Goal: Information Seeking & Learning: Check status

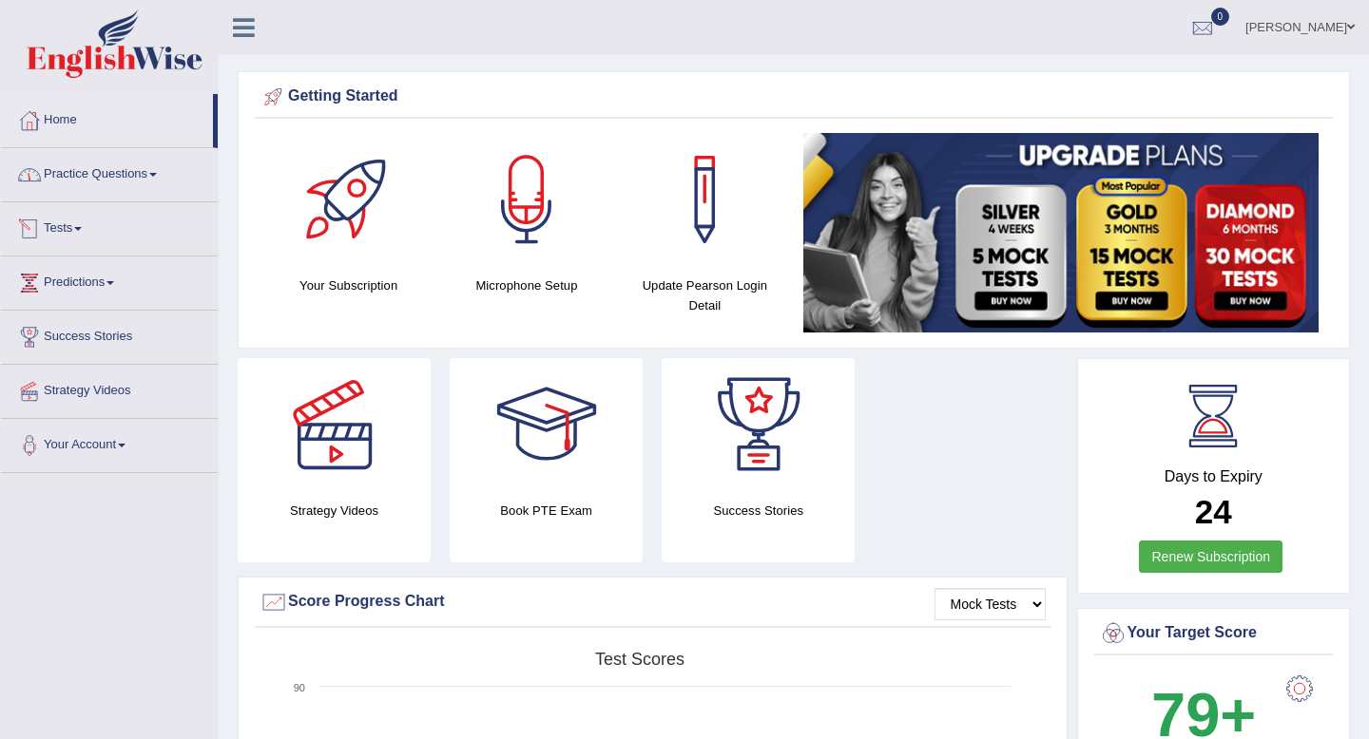
click at [75, 230] on link "Tests" at bounding box center [109, 226] width 217 height 48
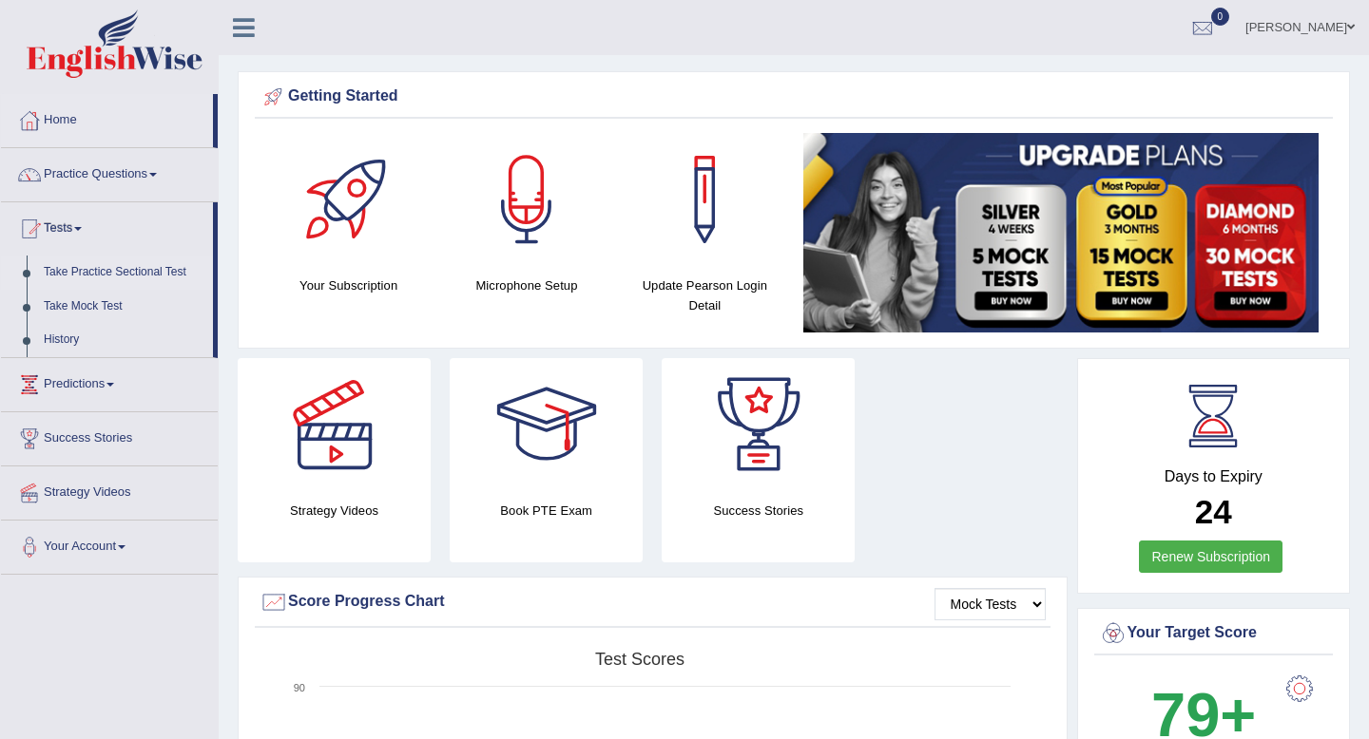
click at [83, 272] on link "Take Practice Sectional Test" at bounding box center [124, 273] width 178 height 34
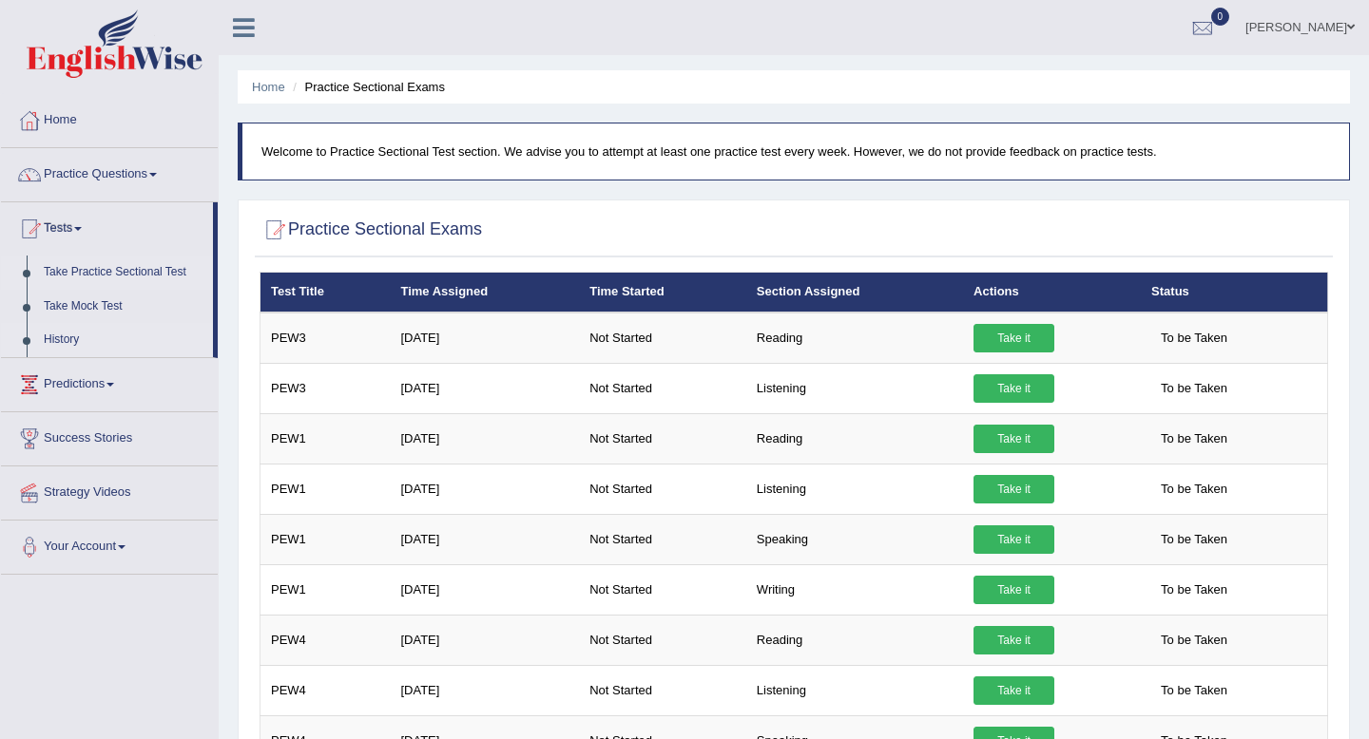
click at [64, 341] on link "History" at bounding box center [124, 340] width 178 height 34
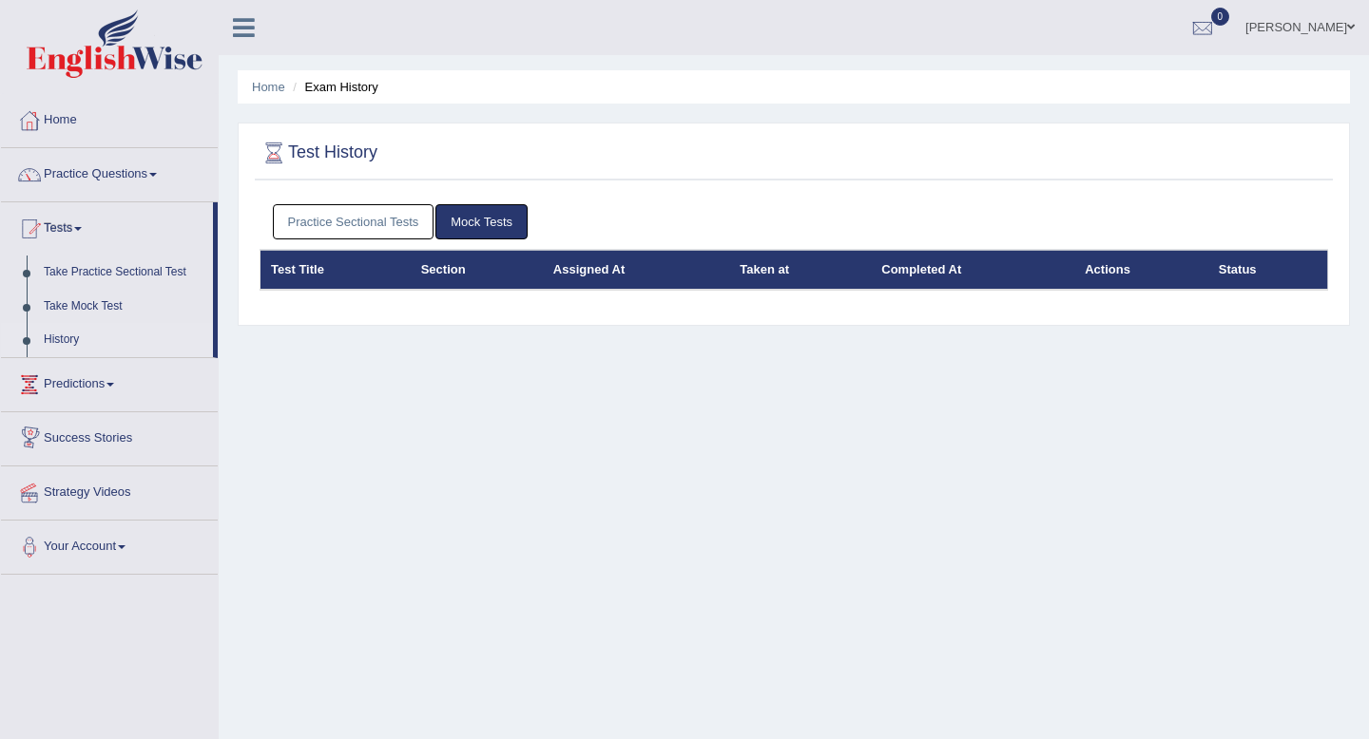
click at [409, 227] on link "Practice Sectional Tests" at bounding box center [354, 221] width 162 height 35
click at [343, 233] on link "Practice Sectional Tests" at bounding box center [354, 221] width 162 height 35
click at [321, 234] on link "Practice Sectional Tests" at bounding box center [354, 221] width 162 height 35
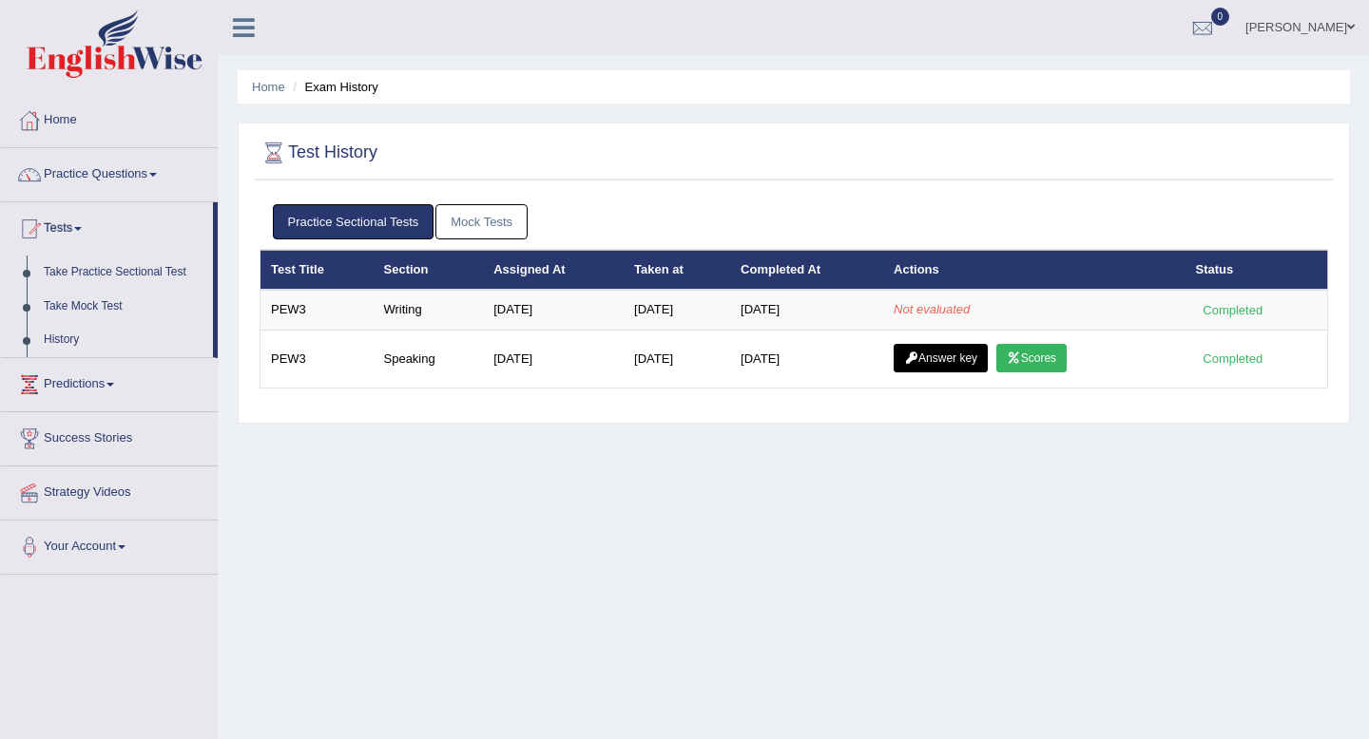
click at [380, 226] on link "Practice Sectional Tests" at bounding box center [354, 221] width 162 height 35
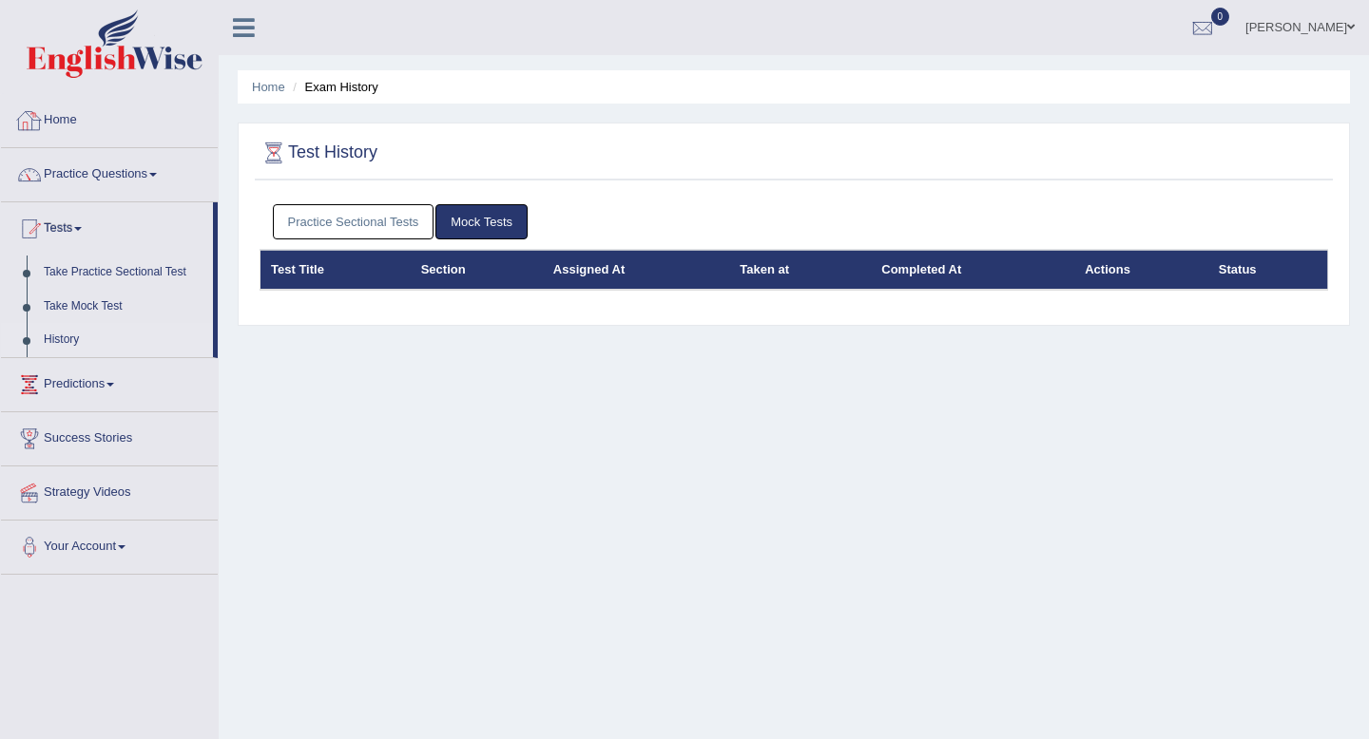
click at [311, 221] on link "Practice Sectional Tests" at bounding box center [354, 221] width 162 height 35
click at [380, 232] on link "Practice Sectional Tests" at bounding box center [354, 221] width 162 height 35
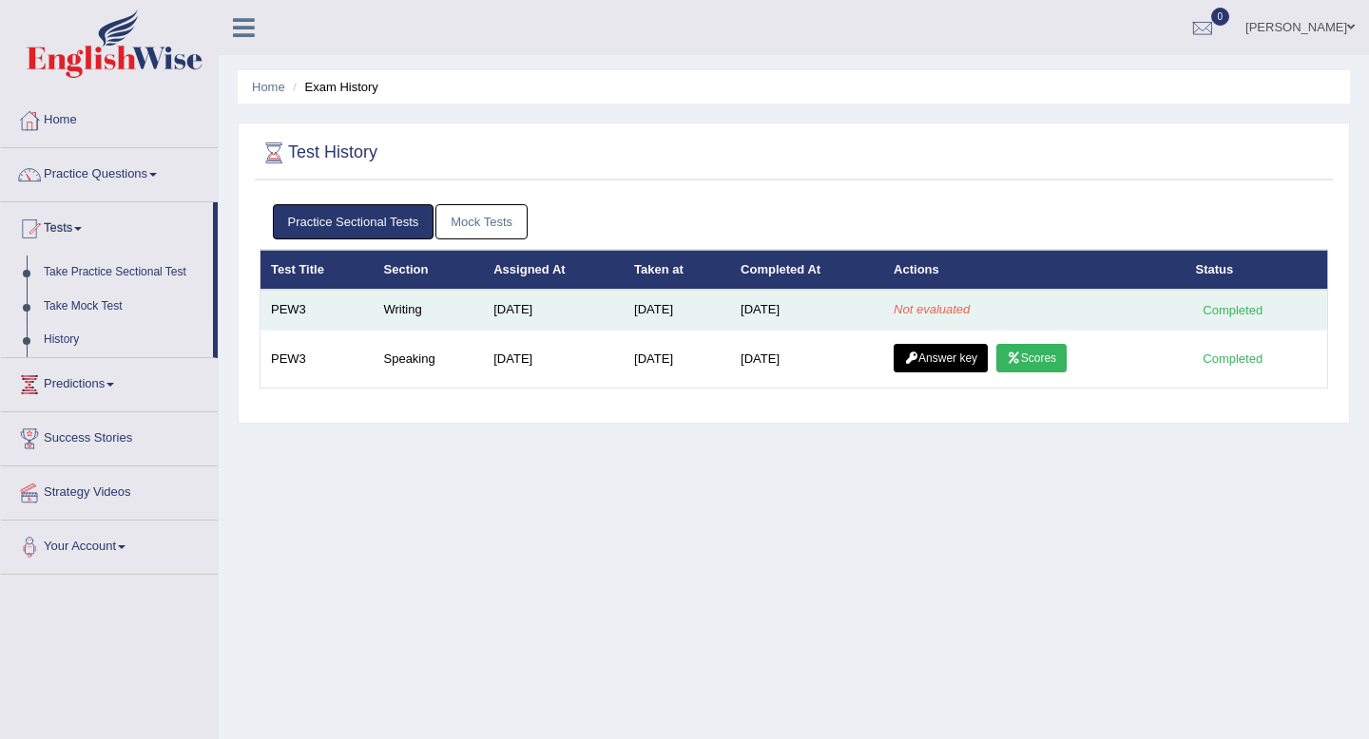
click at [356, 311] on td "PEW3" at bounding box center [316, 310] width 113 height 40
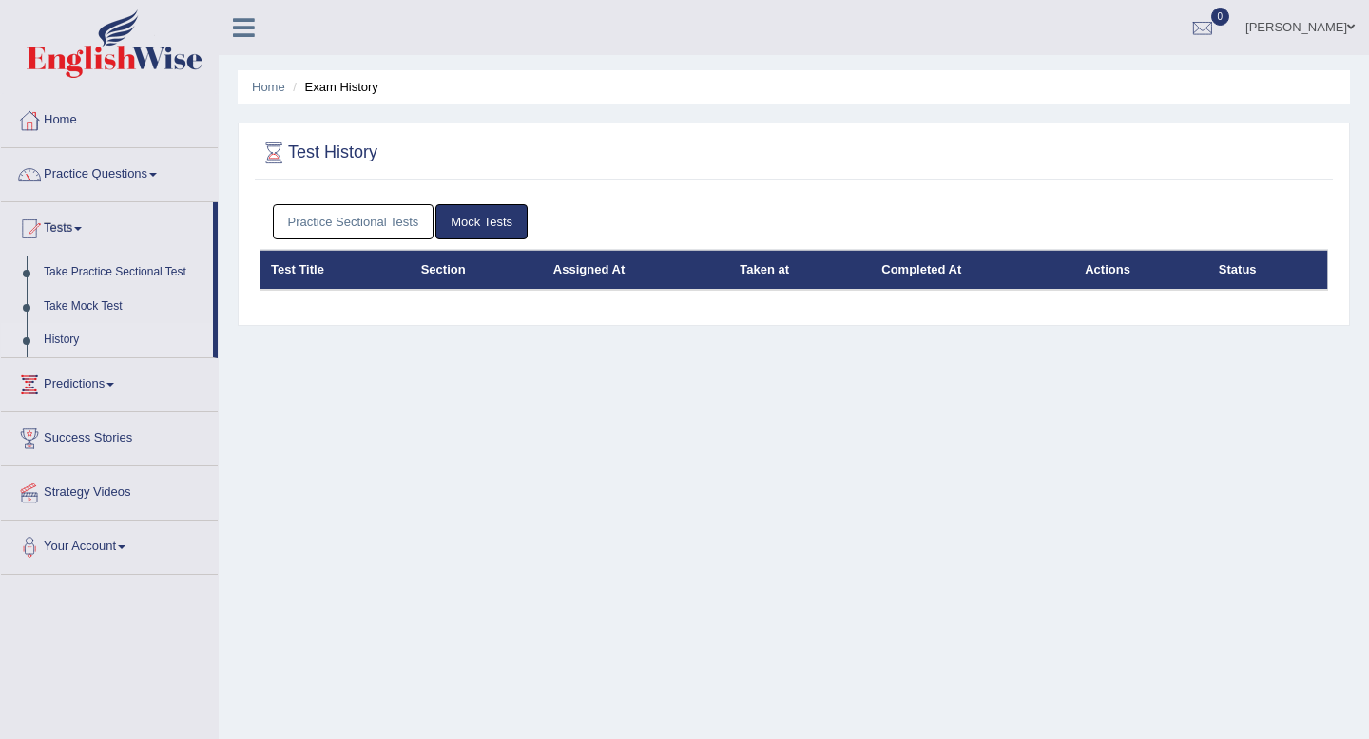
click at [381, 225] on link "Practice Sectional Tests" at bounding box center [354, 221] width 162 height 35
click at [382, 217] on link "Practice Sectional Tests" at bounding box center [354, 221] width 162 height 35
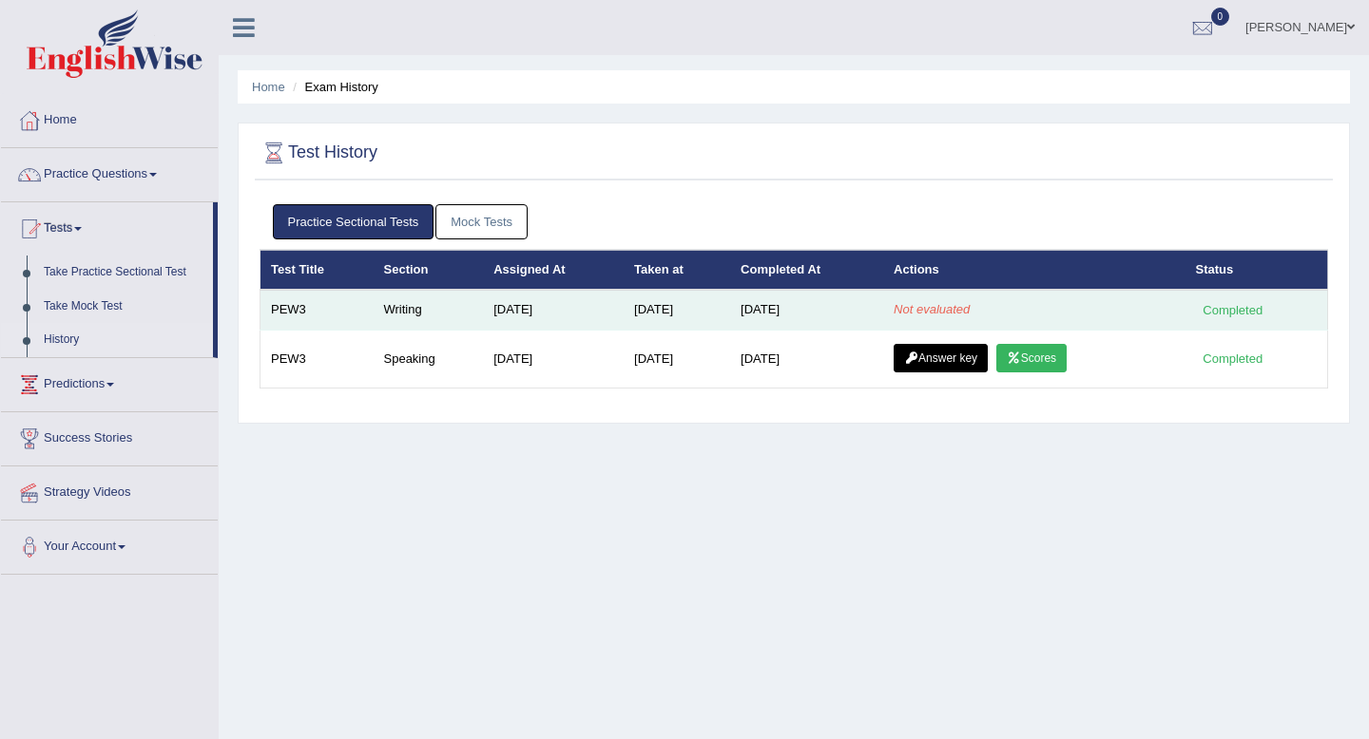
click at [645, 313] on td "[DATE]" at bounding box center [677, 310] width 106 height 40
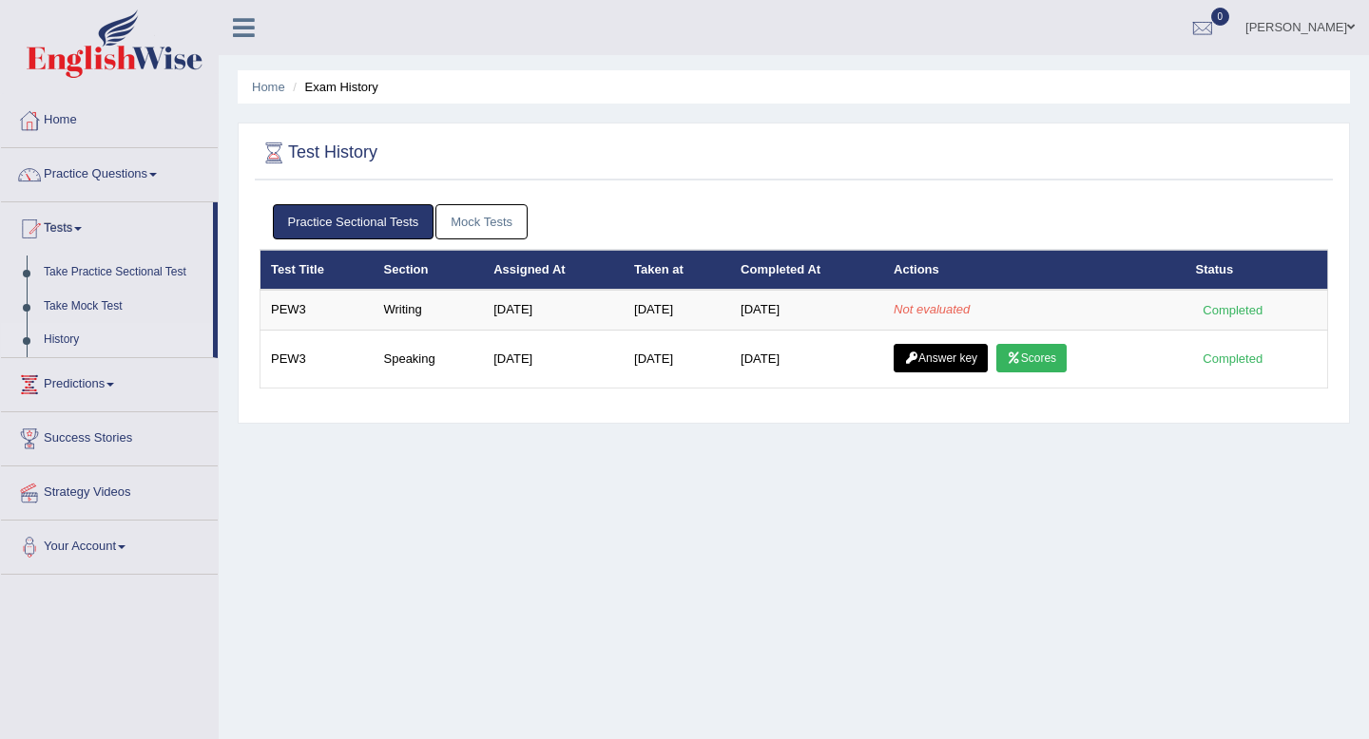
click at [666, 627] on div "Home Exam History Test History Practice Sectional Tests Mock Tests Test Title S…" at bounding box center [794, 475] width 1150 height 950
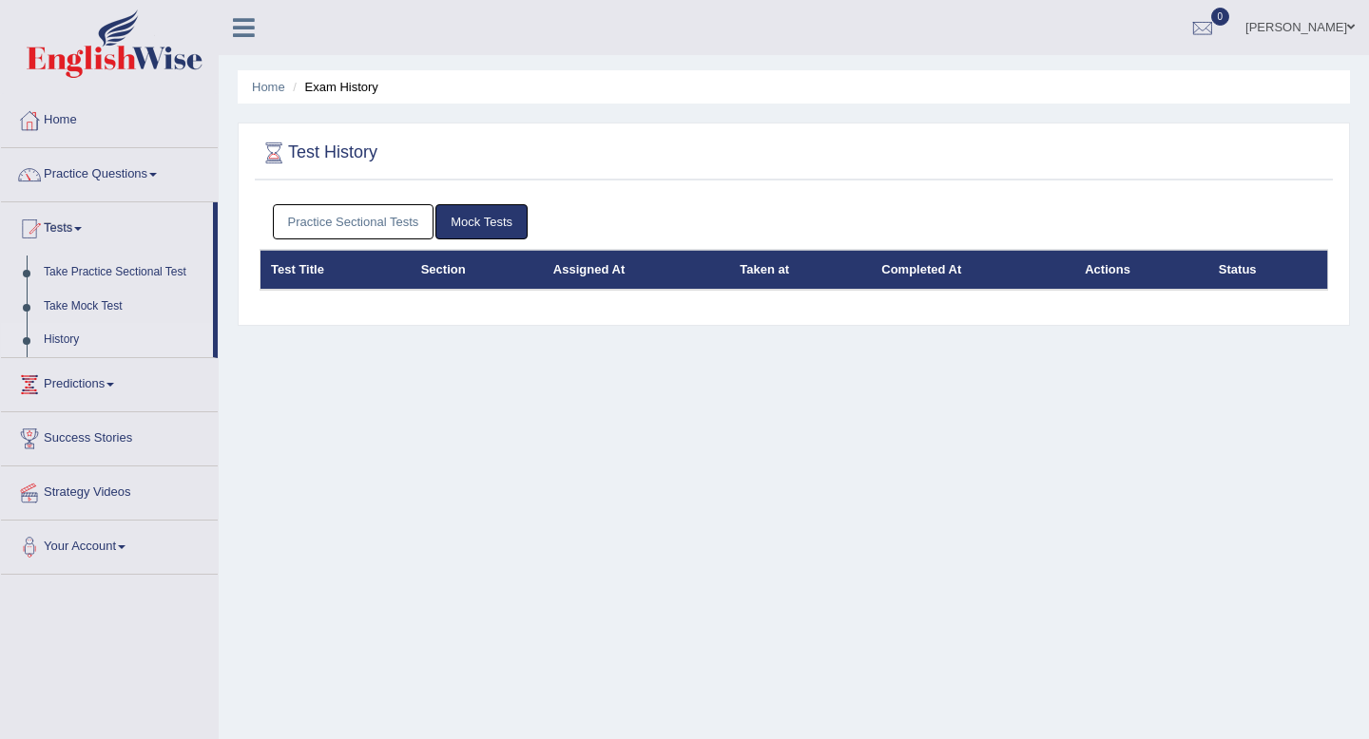
click at [378, 218] on link "Practice Sectional Tests" at bounding box center [354, 221] width 162 height 35
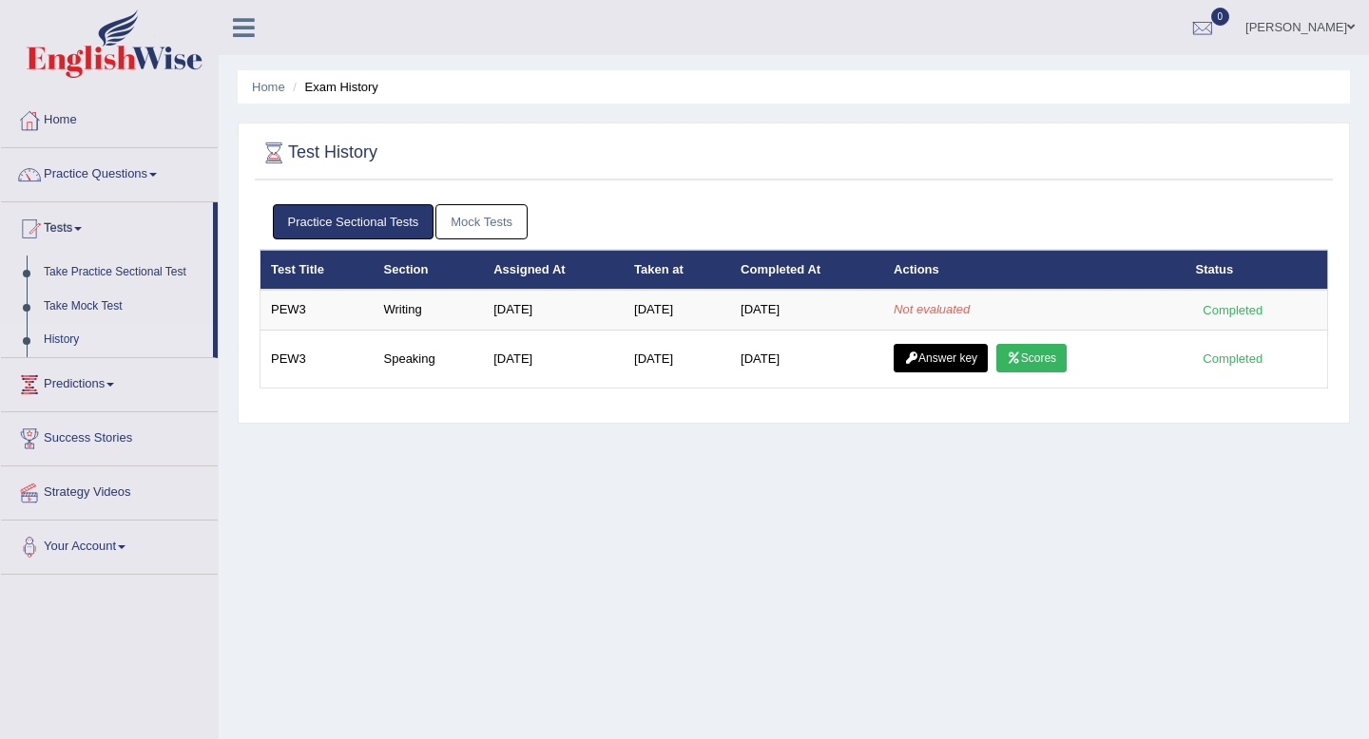
click at [808, 563] on div "Home Exam History Test History Practice Sectional Tests Mock Tests Test Title S…" at bounding box center [794, 475] width 1150 height 950
click at [317, 222] on link "Practice Sectional Tests" at bounding box center [354, 221] width 162 height 35
click at [393, 229] on link "Practice Sectional Tests" at bounding box center [354, 221] width 162 height 35
click at [297, 532] on div "Home Exam History Test History Practice Sectional Tests Mock Tests Test Title S…" at bounding box center [794, 475] width 1150 height 950
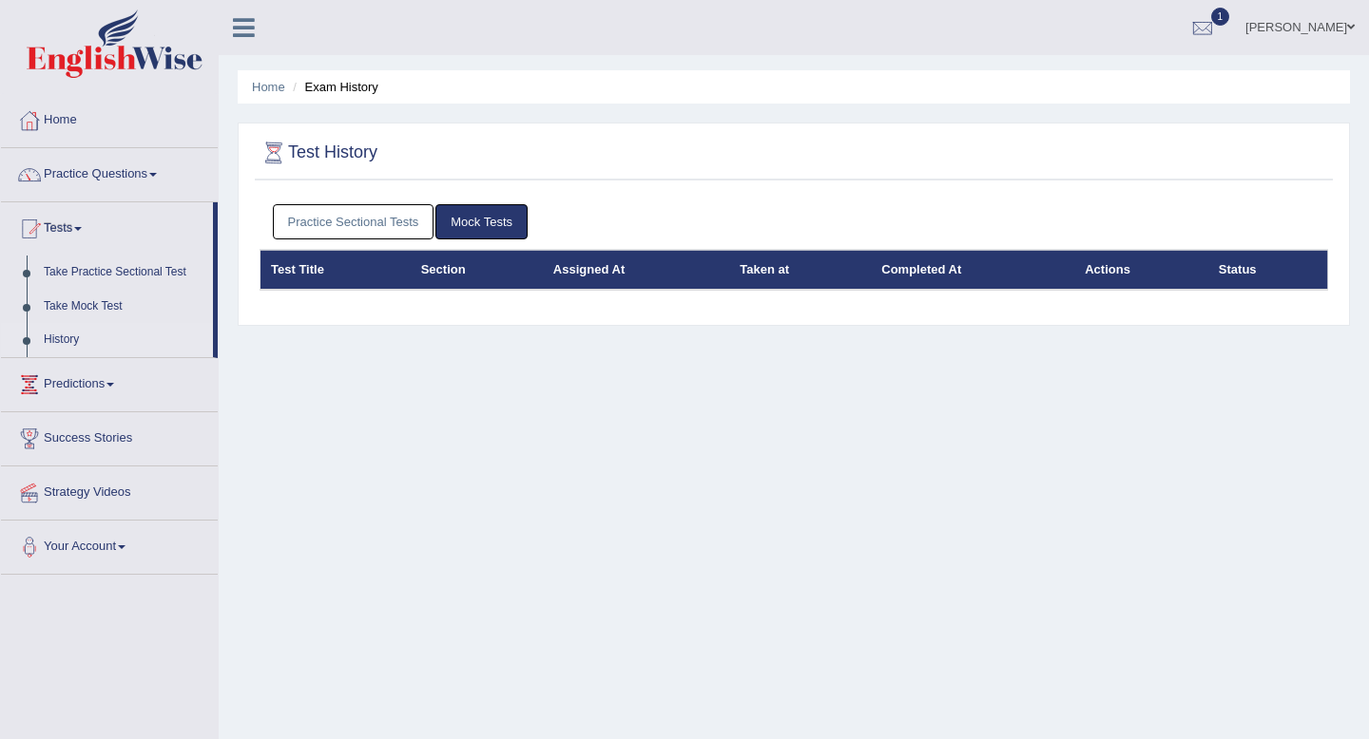
click at [368, 227] on link "Practice Sectional Tests" at bounding box center [354, 221] width 162 height 35
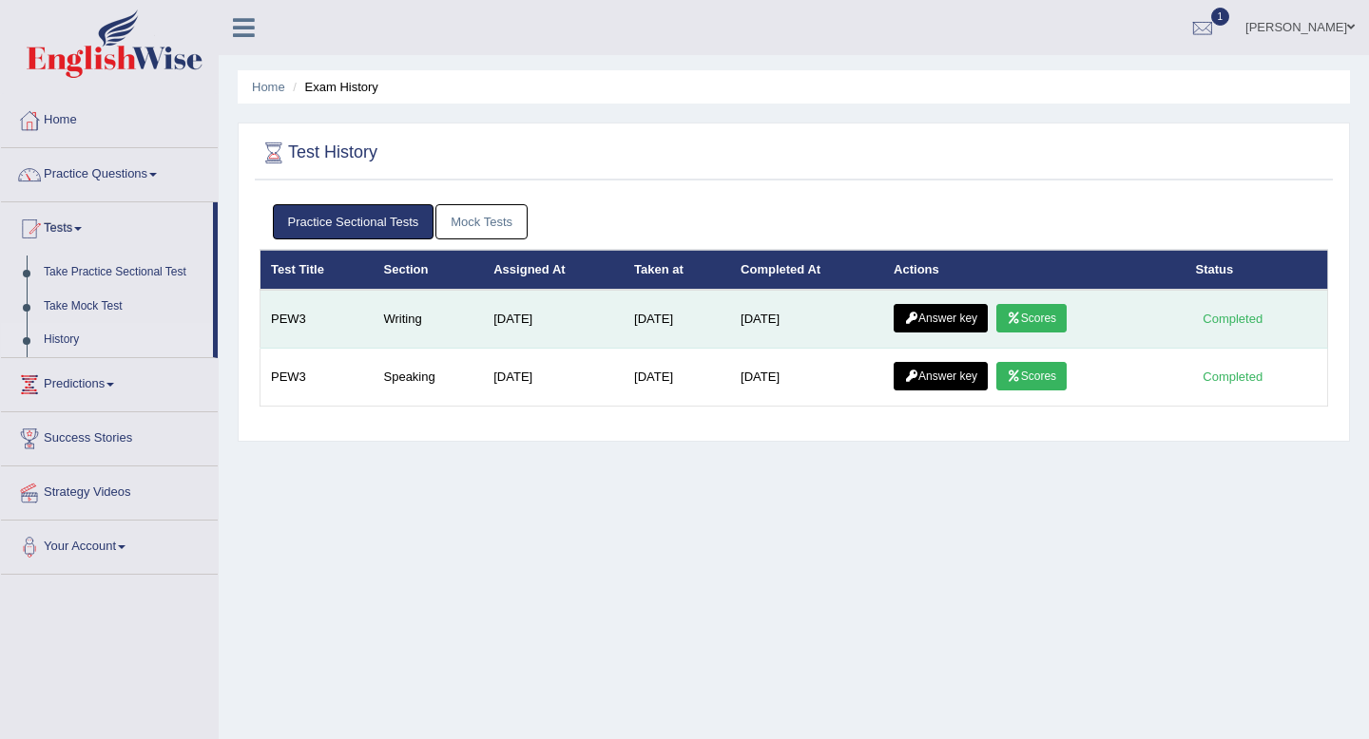
click at [1045, 320] on link "Scores" at bounding box center [1031, 318] width 70 height 29
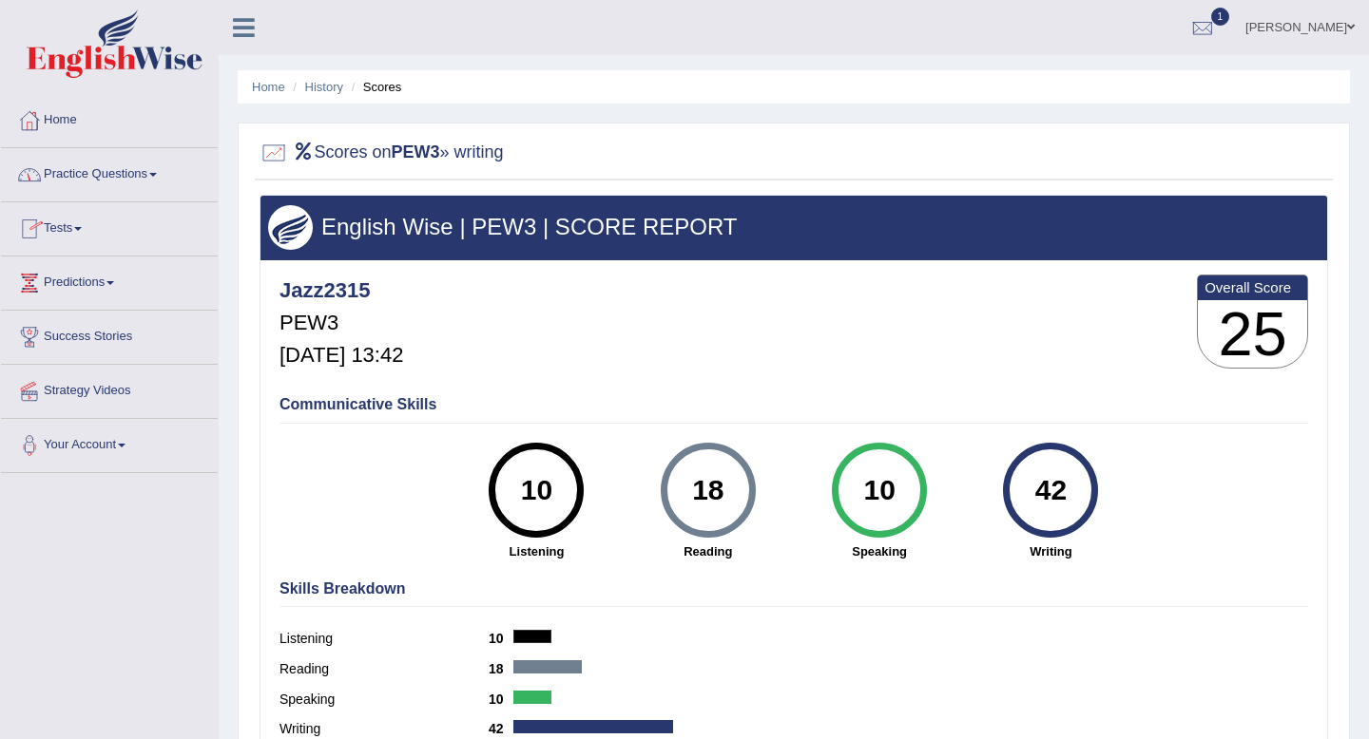
click at [126, 172] on link "Practice Questions" at bounding box center [109, 172] width 217 height 48
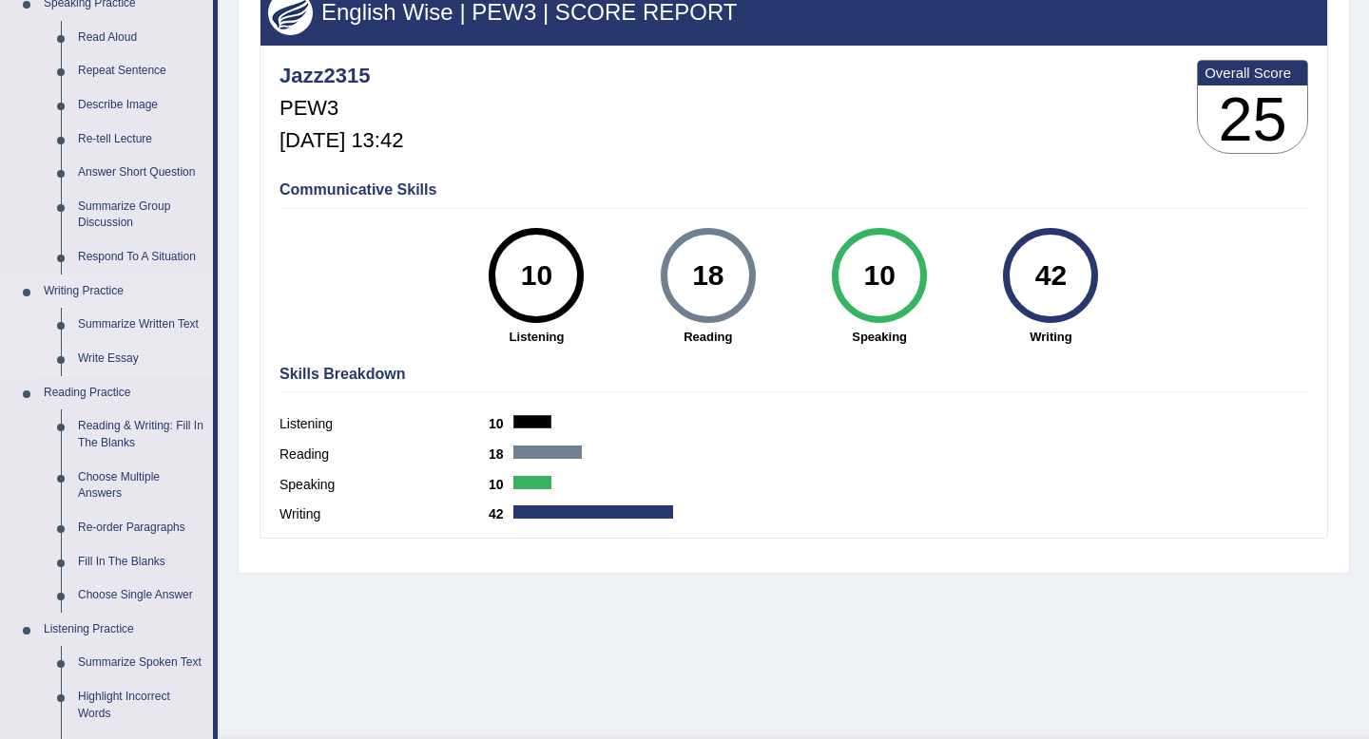
scroll to position [767, 0]
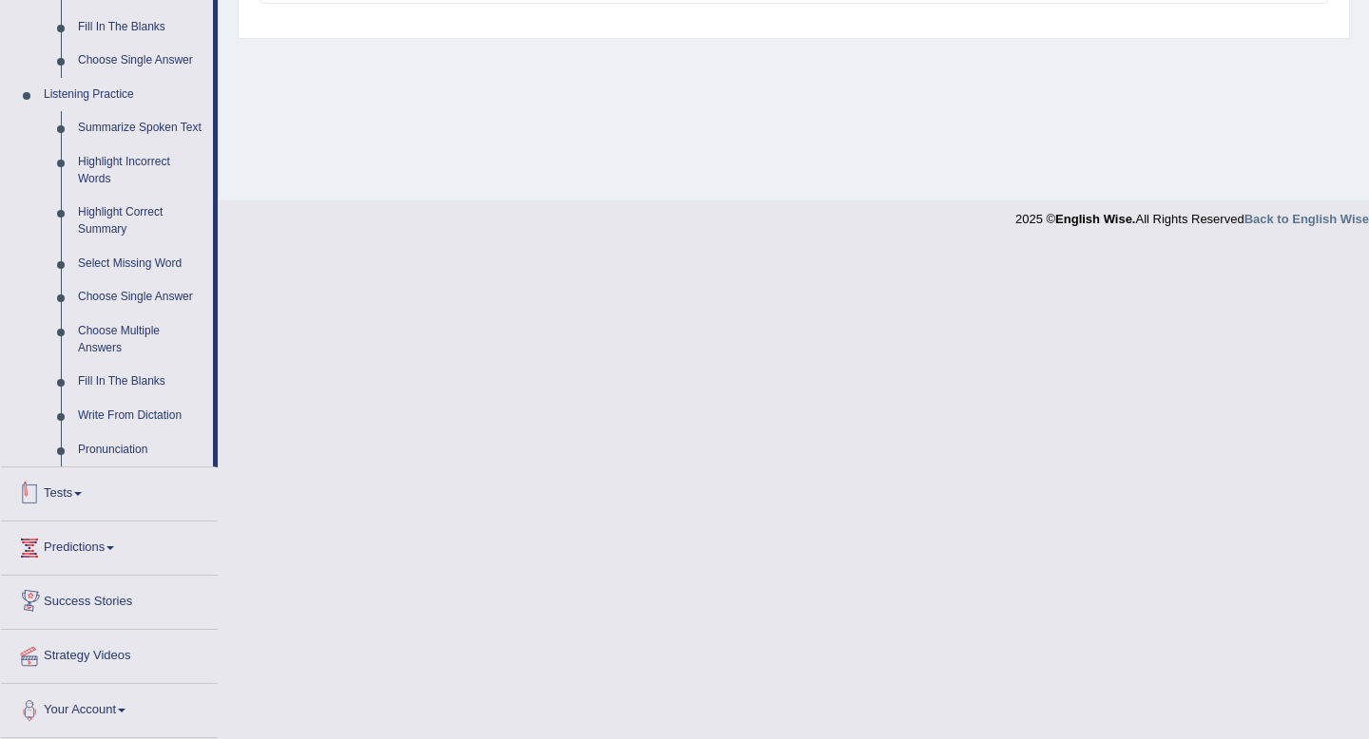
click at [79, 497] on link "Tests" at bounding box center [109, 492] width 217 height 48
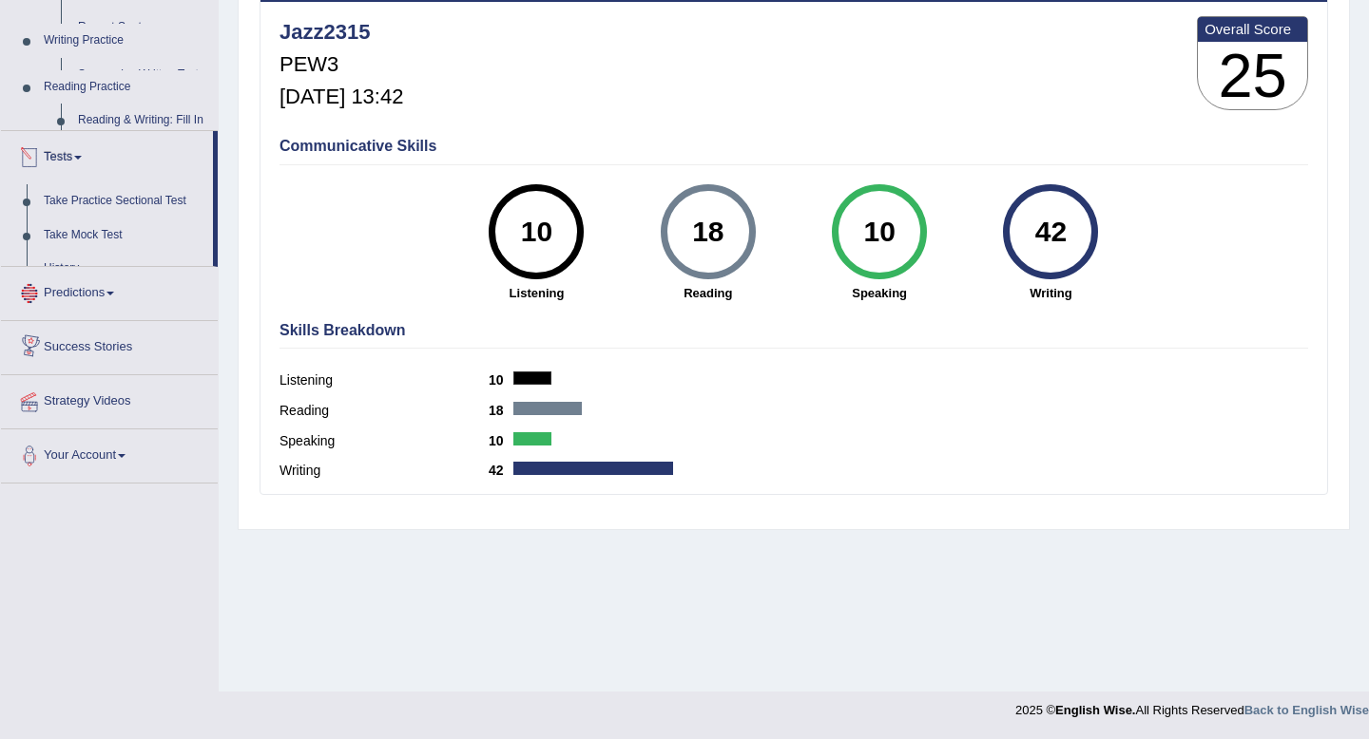
scroll to position [259, 0]
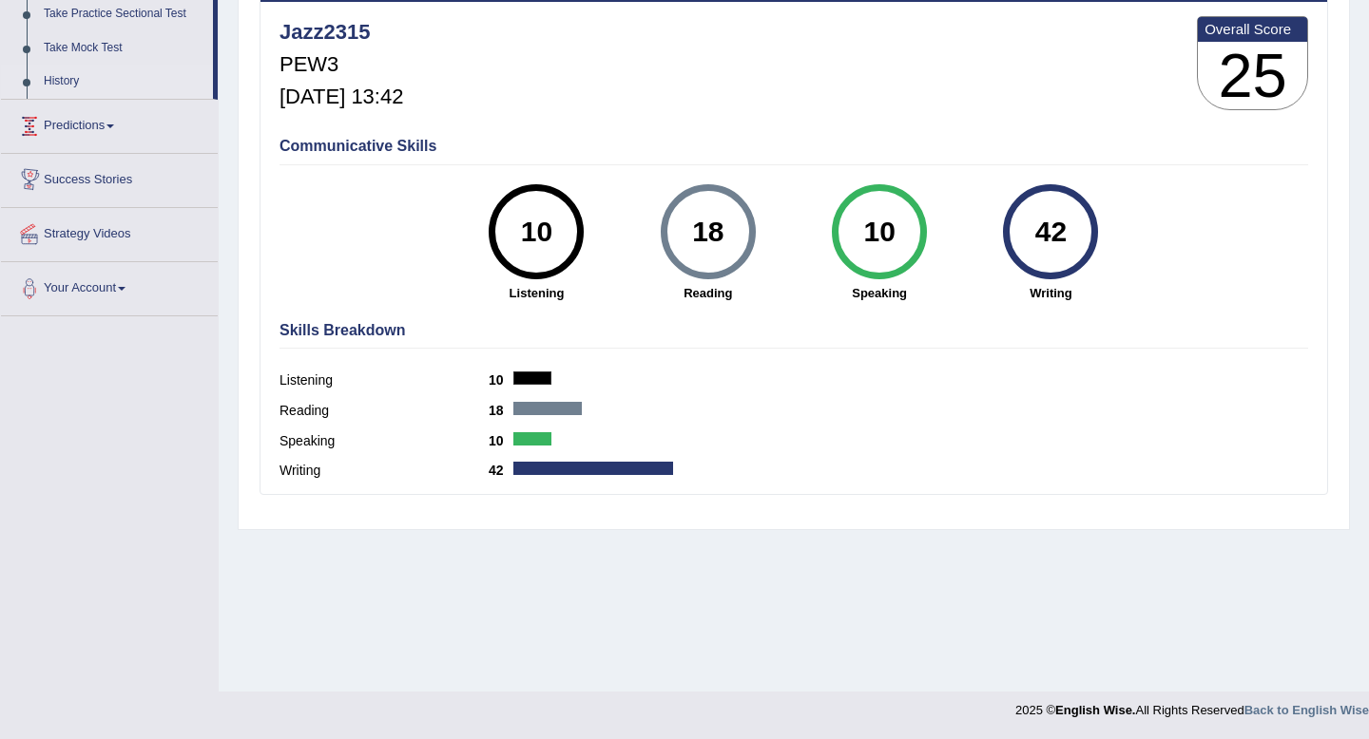
click at [68, 74] on link "History" at bounding box center [124, 82] width 178 height 34
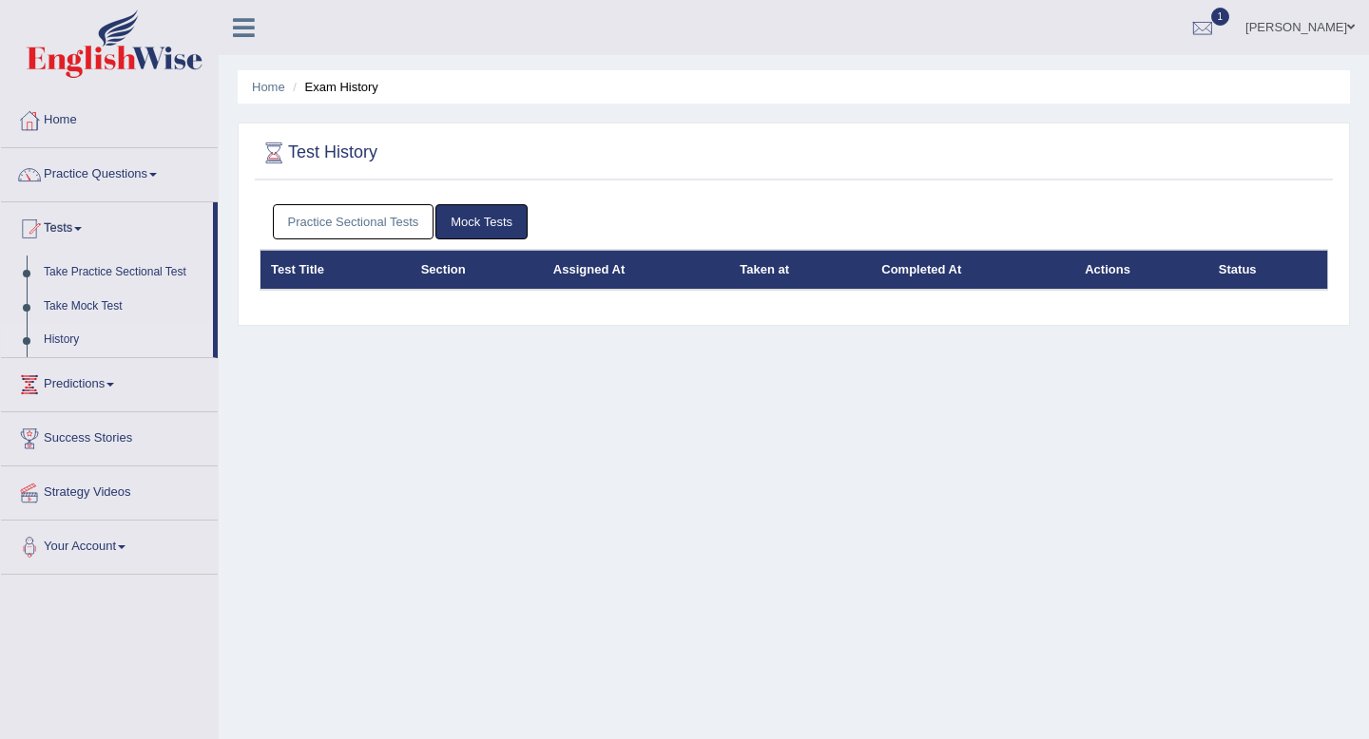
click at [333, 223] on link "Practice Sectional Tests" at bounding box center [354, 221] width 162 height 35
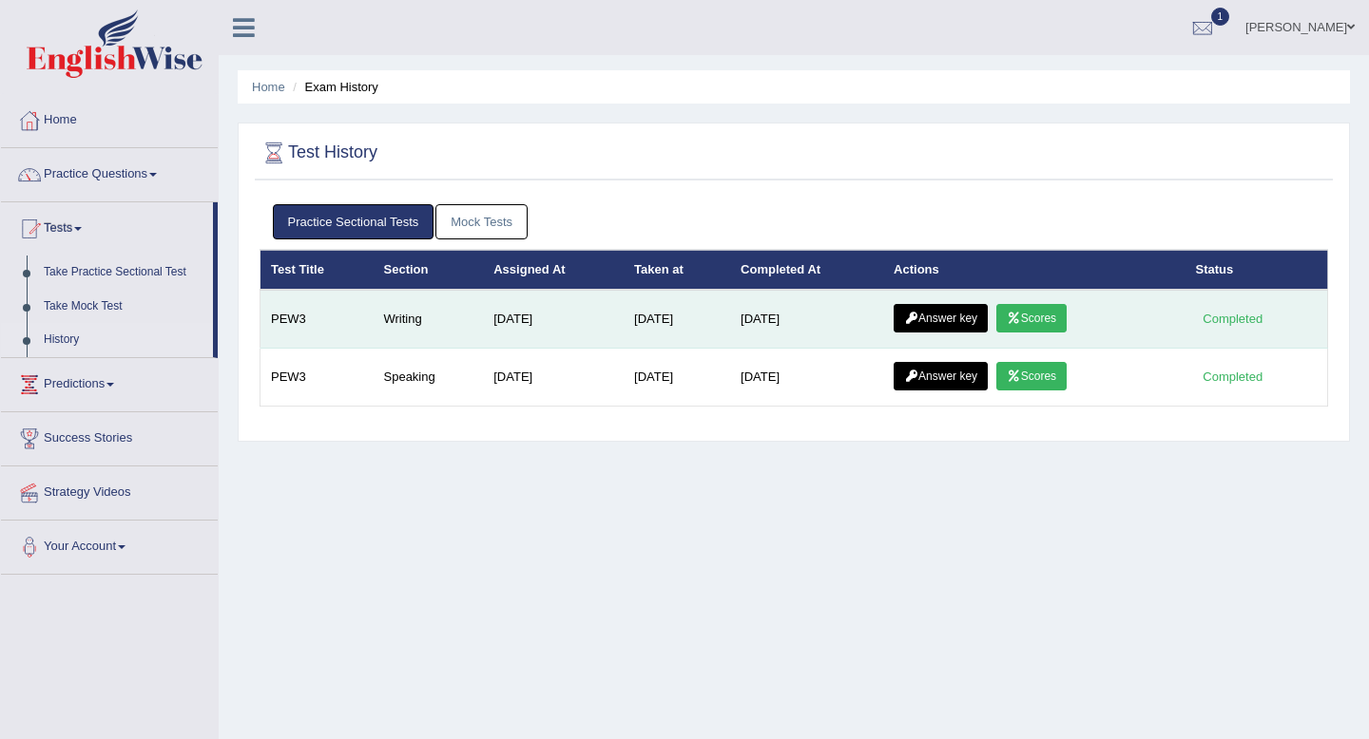
click at [960, 316] on link "Answer key" at bounding box center [940, 318] width 94 height 29
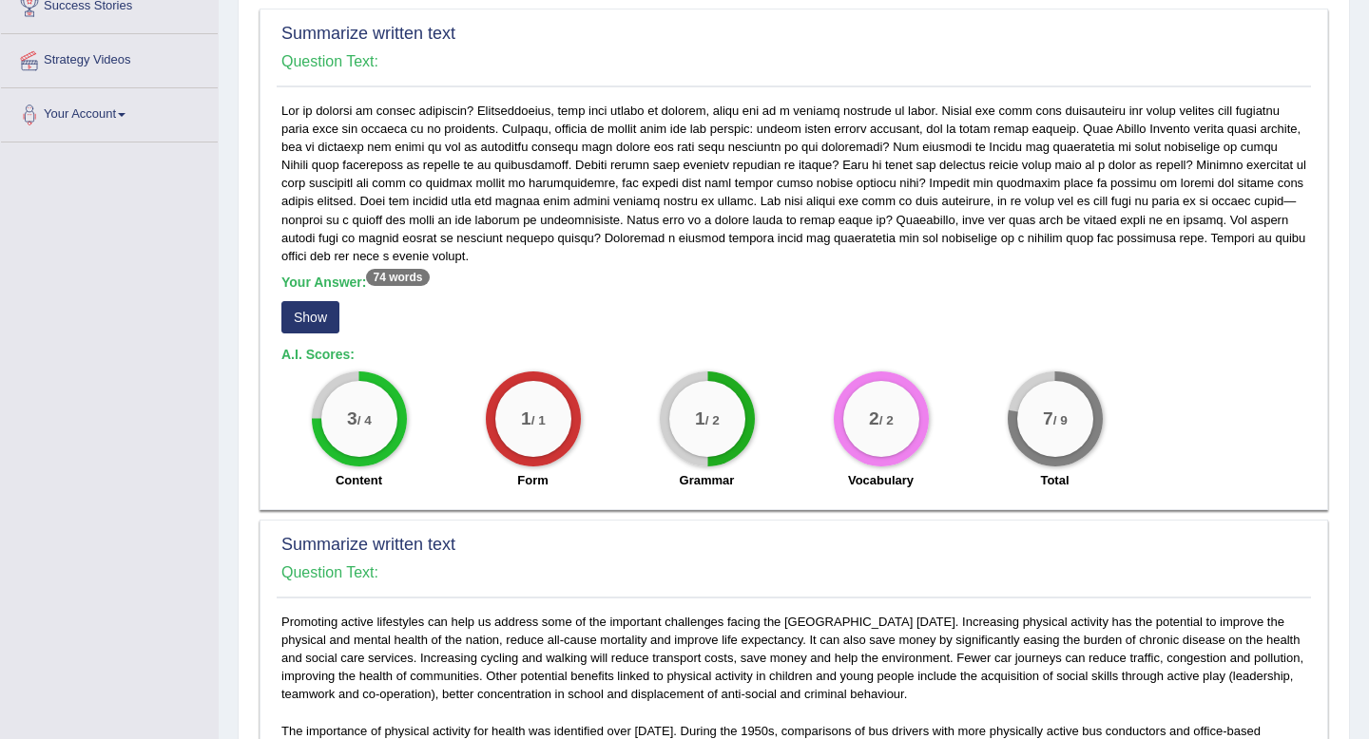
scroll to position [326, 0]
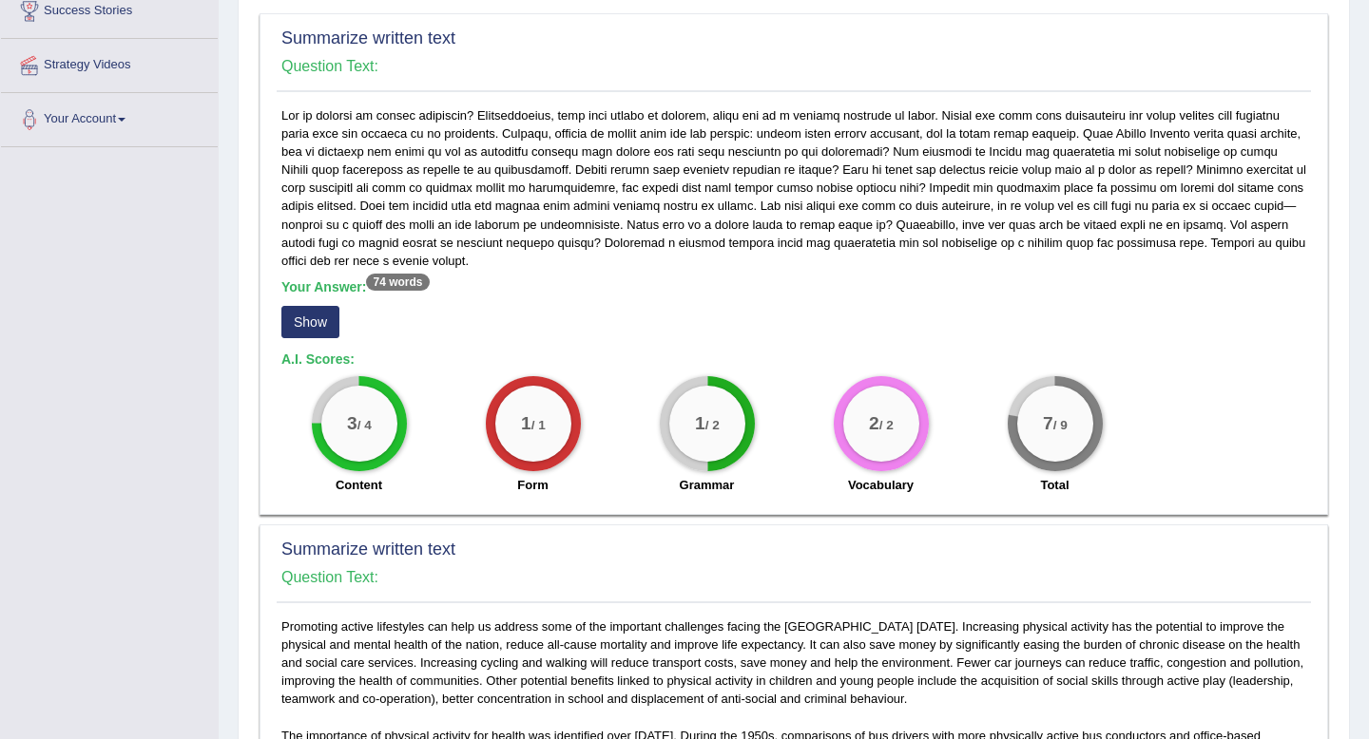
click at [305, 317] on button "Show" at bounding box center [310, 322] width 58 height 32
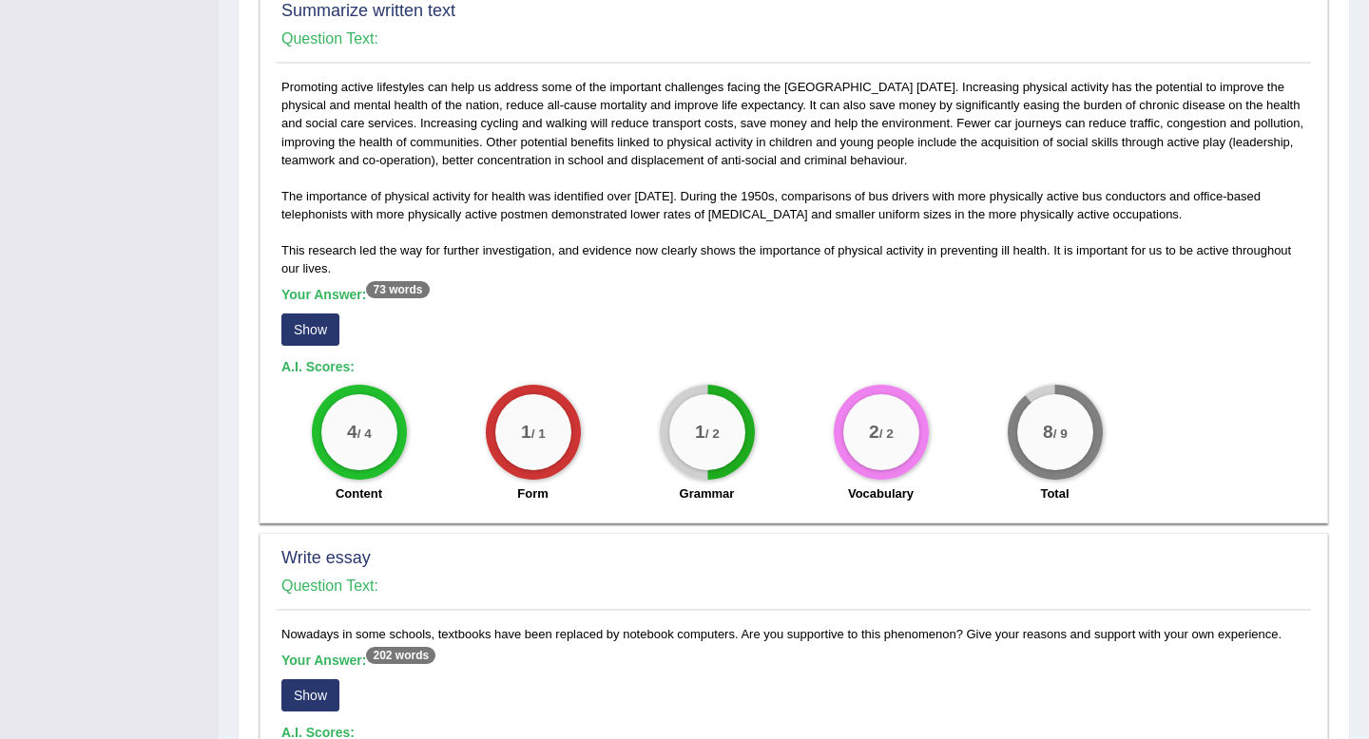
scroll to position [904, 0]
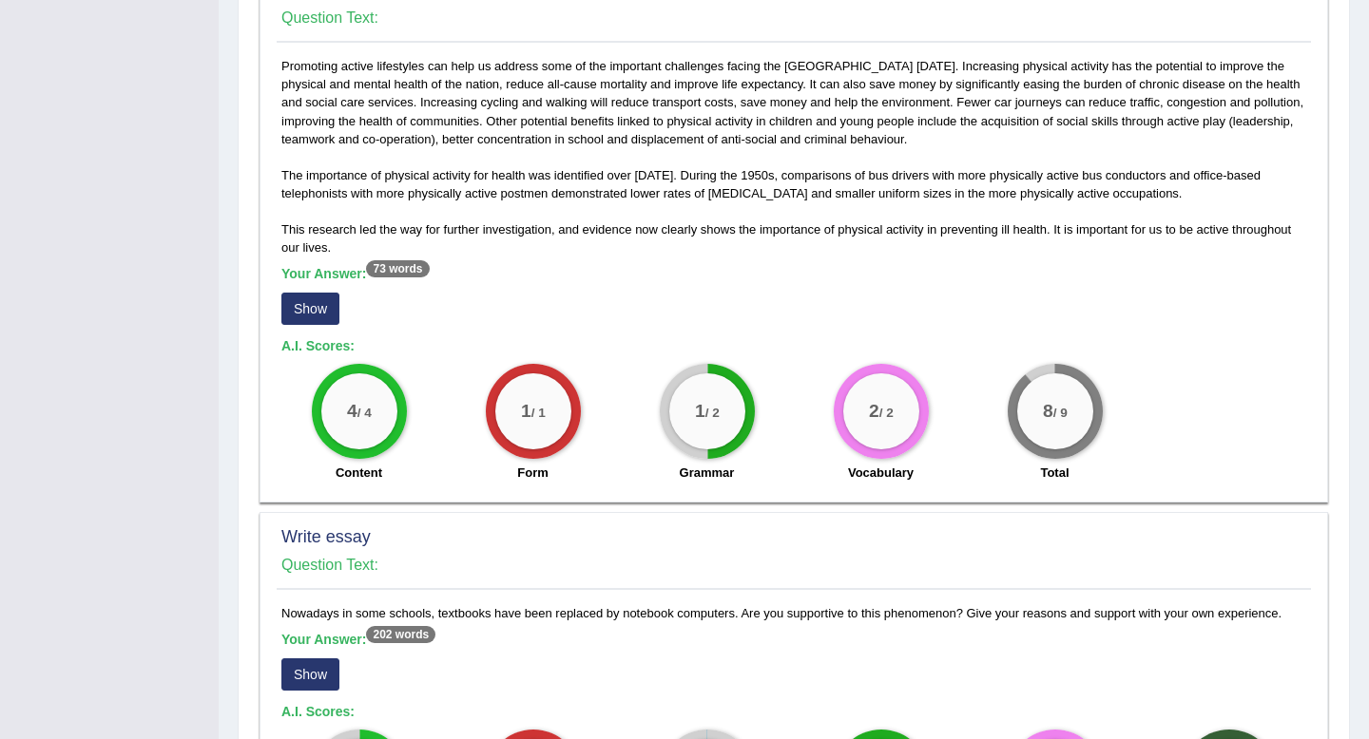
click at [312, 318] on button "Show" at bounding box center [310, 309] width 58 height 32
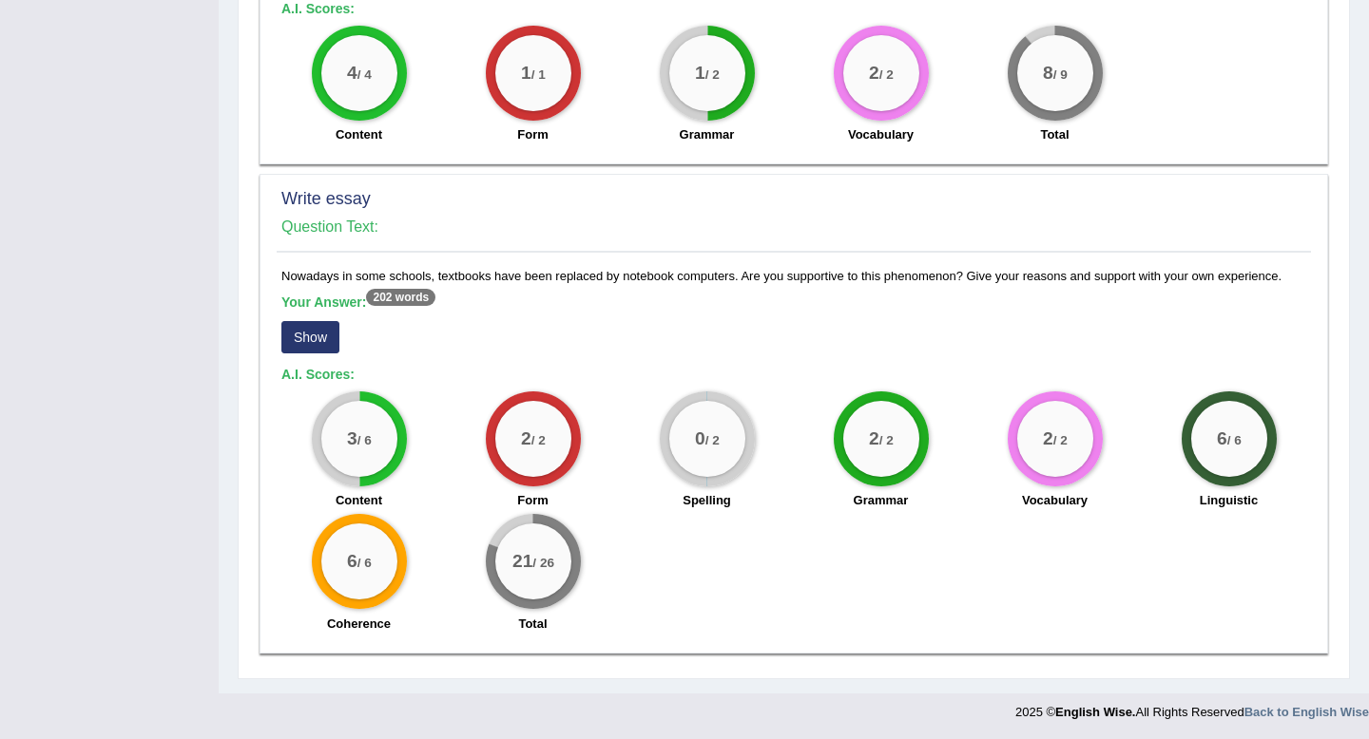
scroll to position [1261, 0]
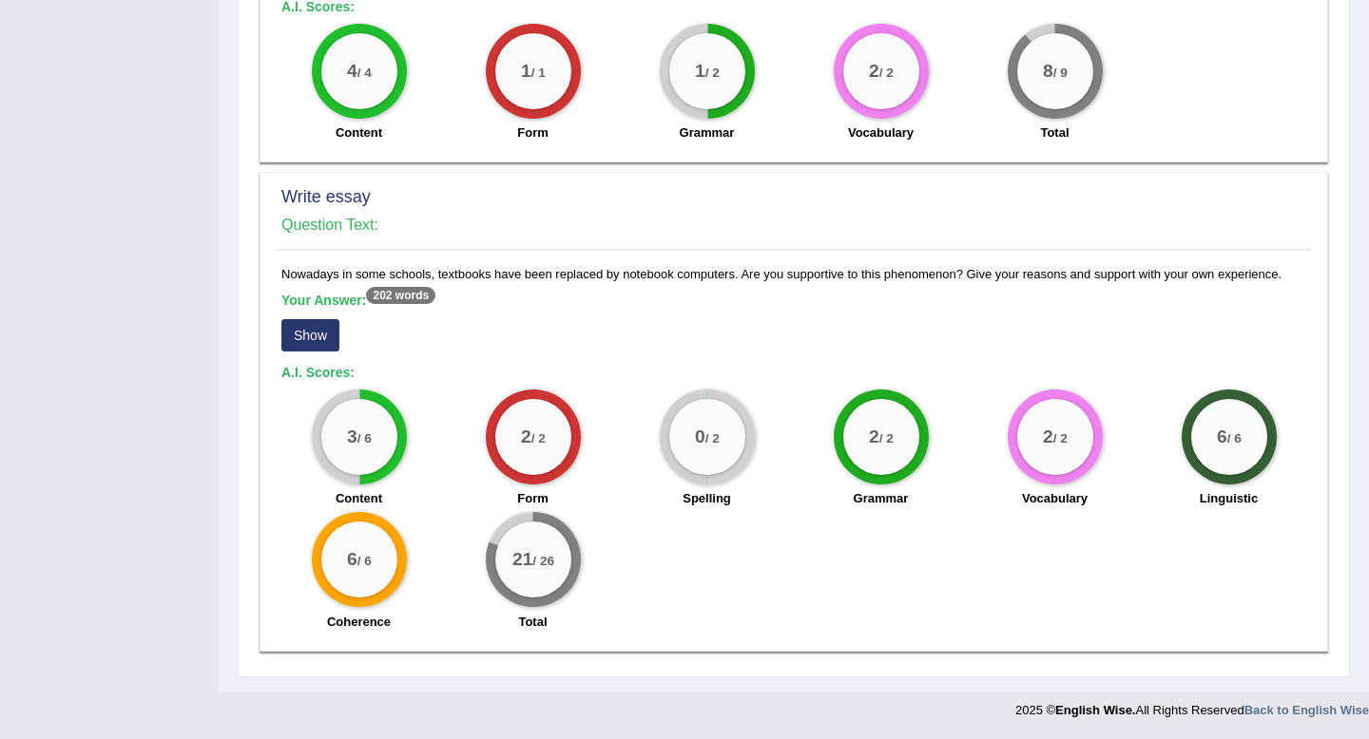
click at [329, 336] on button "Show" at bounding box center [310, 335] width 58 height 32
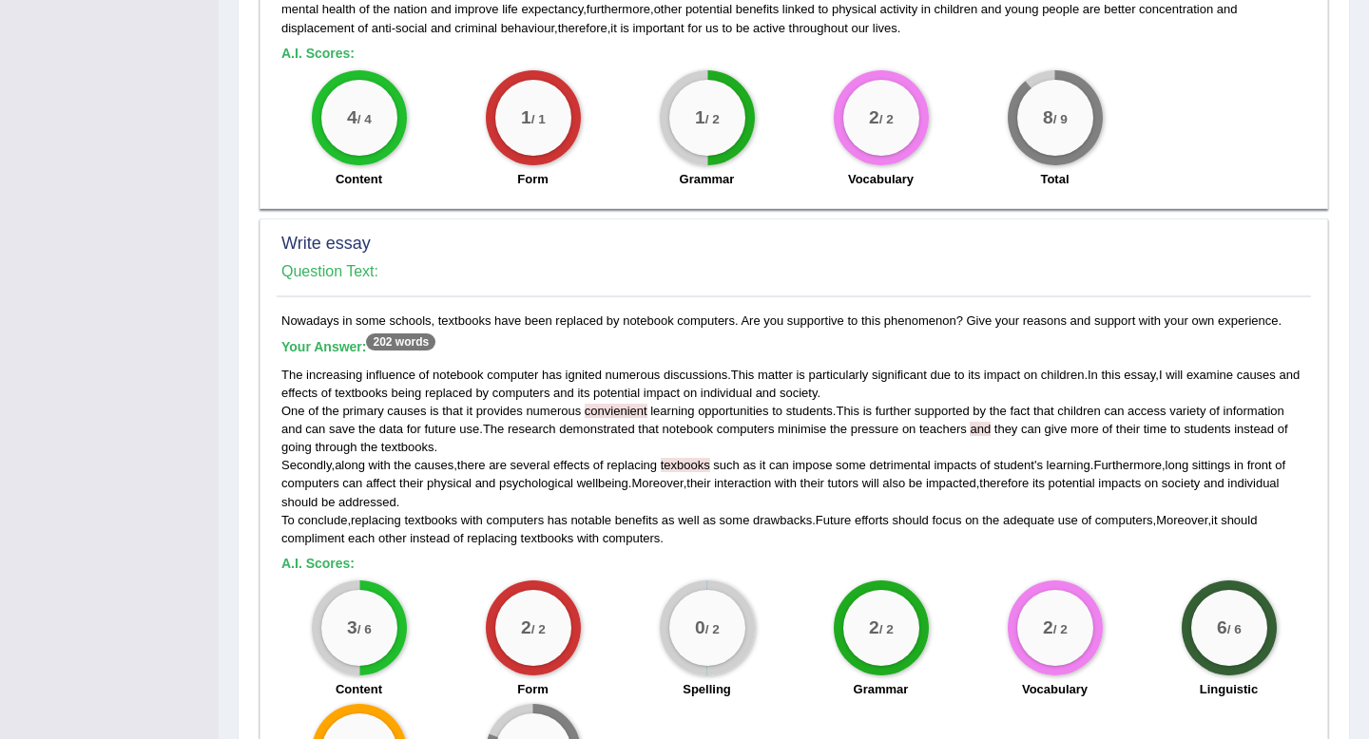
scroll to position [1406, 0]
